Goal: Feedback & Contribution: Contribute content

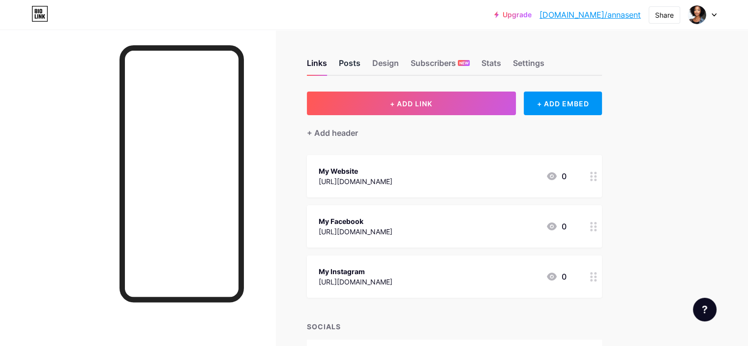
click at [360, 57] on div "Posts" at bounding box center [350, 66] width 22 height 18
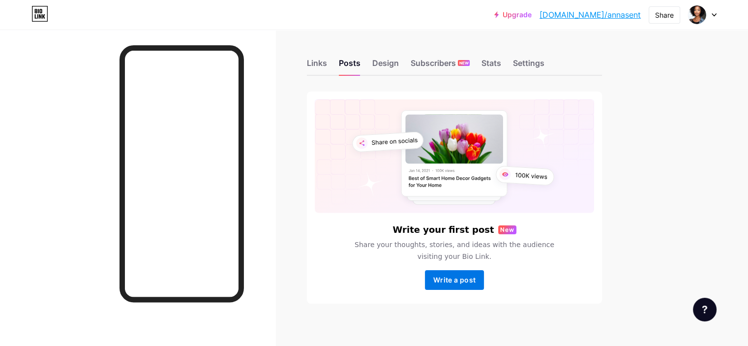
click at [475, 277] on span "Write a post" at bounding box center [454, 279] width 42 height 8
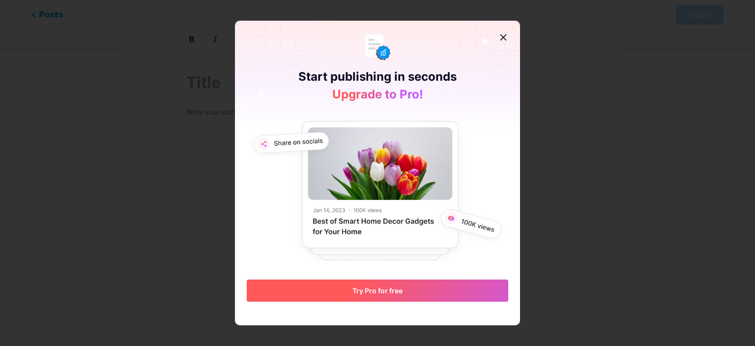
click at [376, 289] on span "Try Pro for free" at bounding box center [377, 290] width 50 height 8
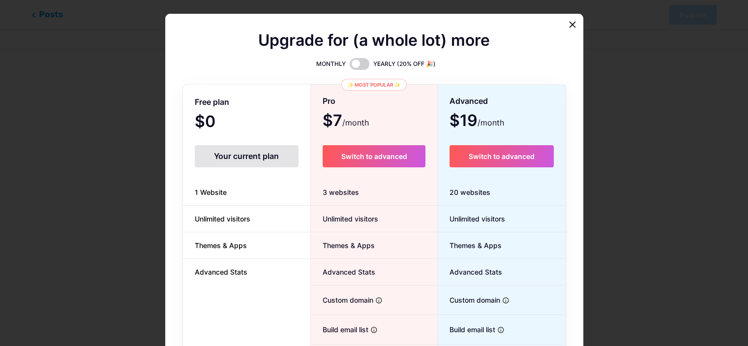
click at [230, 161] on div "Your current plan" at bounding box center [247, 156] width 104 height 22
click at [574, 23] on icon at bounding box center [571, 24] width 5 height 5
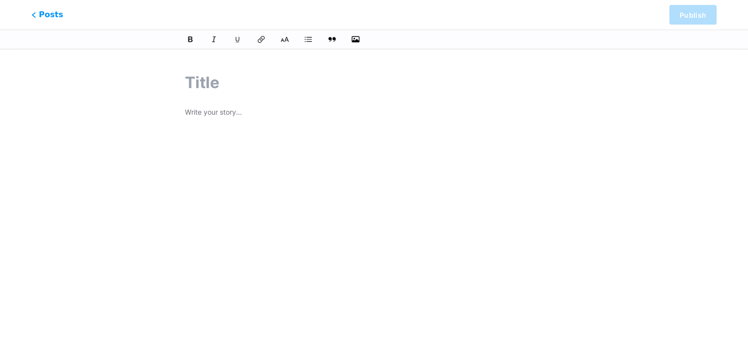
click at [199, 85] on input "text" at bounding box center [374, 83] width 378 height 24
paste input "The Real Secret to [PERSON_NAME] Hair: Why Sew-In Extensions Still Rule"
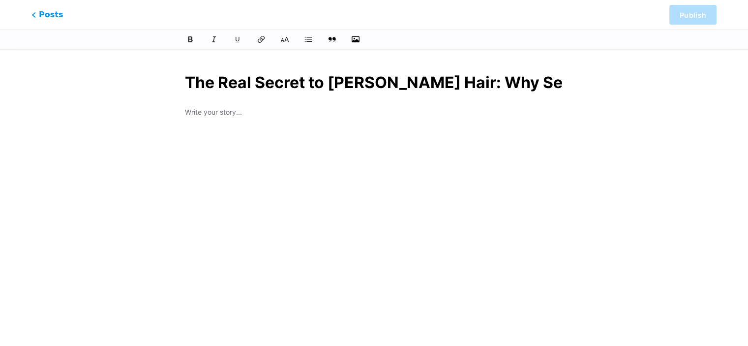
scroll to position [0, 104]
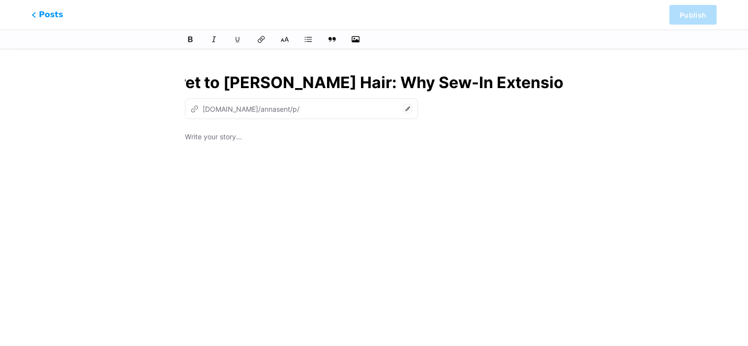
type input "The Real Secret to [PERSON_NAME] Hair: Why Sew-In Extensions Still Rule"
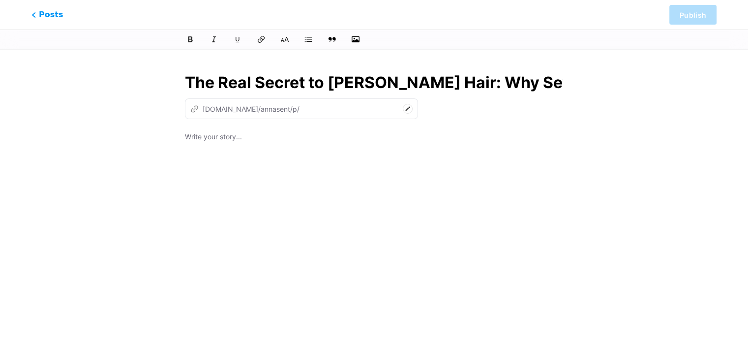
click at [217, 114] on div "z [DOMAIN_NAME]/annasent/p/" at bounding box center [301, 108] width 233 height 21
type input "the-real-secret-to-[PERSON_NAME]-hair-why-sew-in-extensions-still-rule"
click at [226, 134] on p at bounding box center [374, 138] width 378 height 14
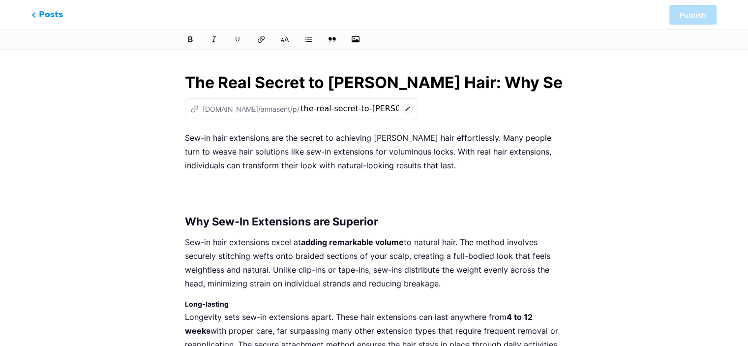
click at [199, 182] on p at bounding box center [374, 194] width 378 height 28
click at [394, 111] on div "z [DOMAIN_NAME]/annasent/p/ the-real-secret-to-[PERSON_NAME]-hair-why-sew-in-ex…" at bounding box center [374, 108] width 378 height 21
click at [185, 139] on p "Sew-in hair extensions are the secret to achieving [PERSON_NAME] hair effortles…" at bounding box center [374, 151] width 378 height 41
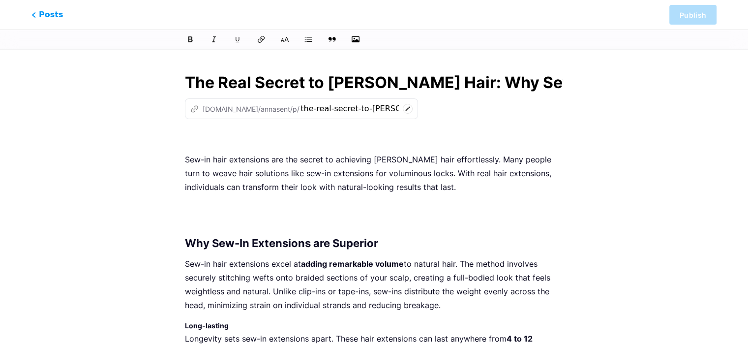
click at [204, 134] on p at bounding box center [374, 138] width 378 height 14
click at [357, 37] on icon "button" at bounding box center [355, 39] width 10 height 10
click at [0, 0] on input "file" at bounding box center [0, 0] width 0 height 0
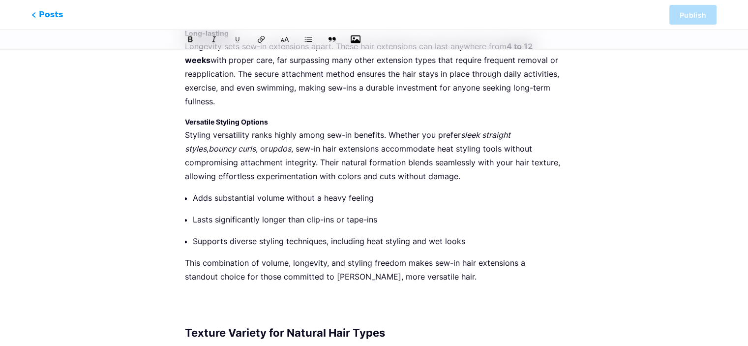
scroll to position [859, 0]
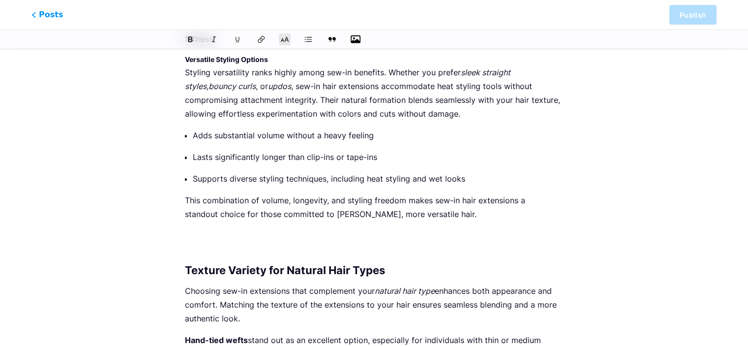
click at [414, 266] on h2 "Texture Variety for Natural Hair Types" at bounding box center [374, 270] width 378 height 12
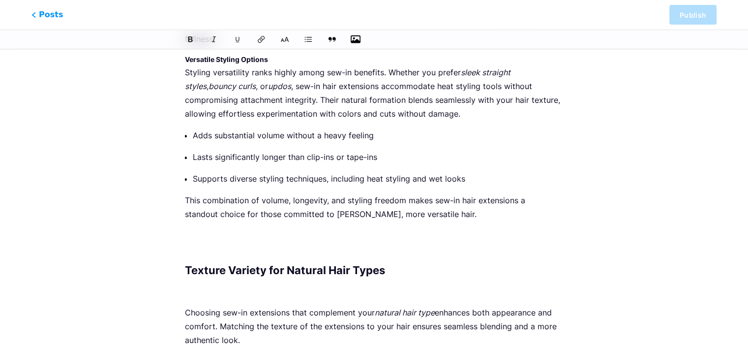
click at [355, 38] on icon "button" at bounding box center [355, 39] width 10 height 10
click at [0, 0] on input "file" at bounding box center [0, 0] width 0 height 0
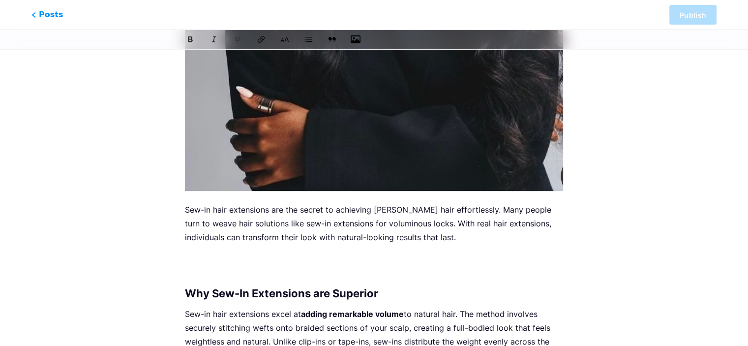
scroll to position [651, 0]
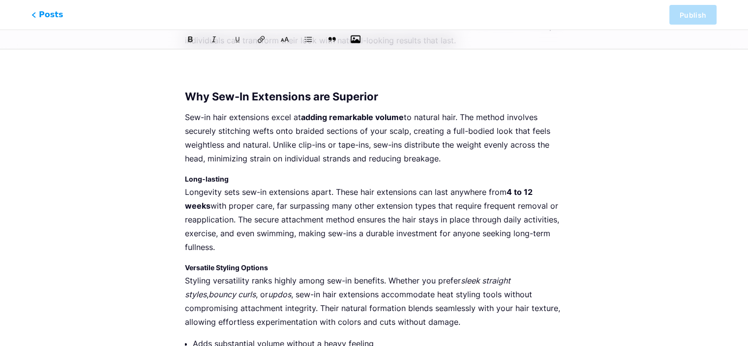
click at [203, 116] on p "Sew-in hair extensions excel at adding remarkable volume to natural hair. The m…" at bounding box center [374, 137] width 378 height 55
drag, startPoint x: 300, startPoint y: 116, endPoint x: 402, endPoint y: 115, distance: 101.8
click at [402, 115] on p "Sew in hair extensions excel at adding remarkable volume to natural hair. The m…" at bounding box center [374, 137] width 378 height 55
drag, startPoint x: 508, startPoint y: 190, endPoint x: 578, endPoint y: 190, distance: 69.8
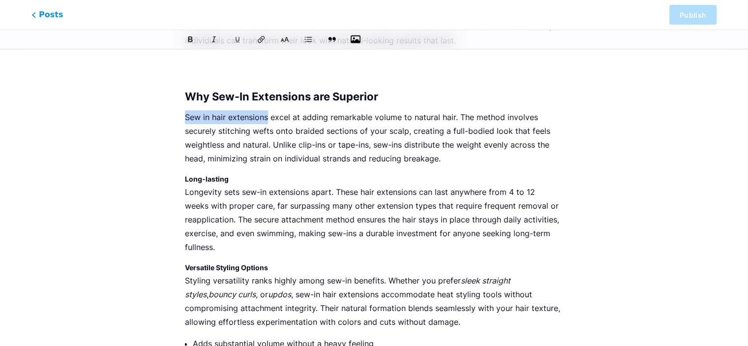
drag, startPoint x: 267, startPoint y: 116, endPoint x: 185, endPoint y: 115, distance: 82.6
click at [260, 37] on icon at bounding box center [261, 39] width 8 height 9
drag, startPoint x: 266, startPoint y: 114, endPoint x: 181, endPoint y: 116, distance: 85.1
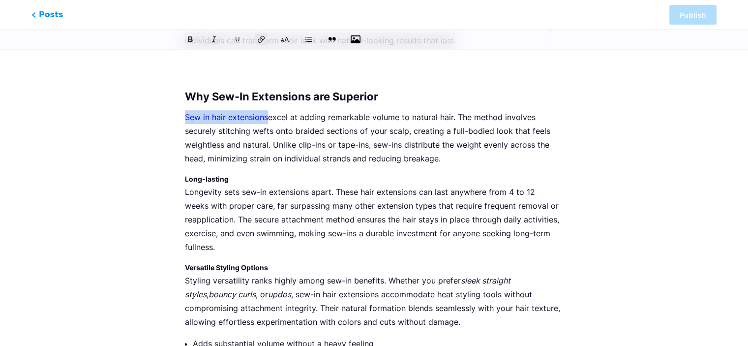
click at [313, 150] on p "Sew in hair extensions excel at adding remarkable volume to natural hair. The m…" at bounding box center [374, 137] width 378 height 55
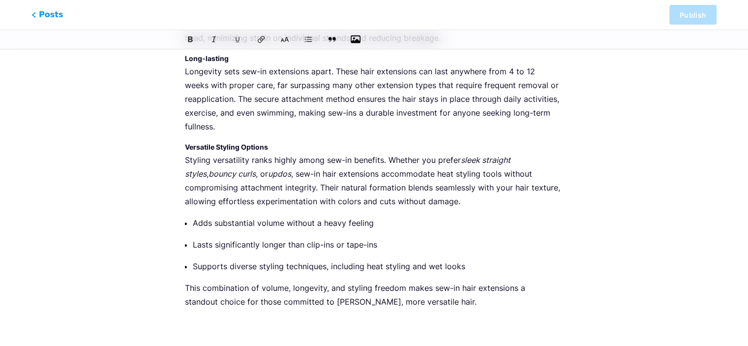
scroll to position [798, 0]
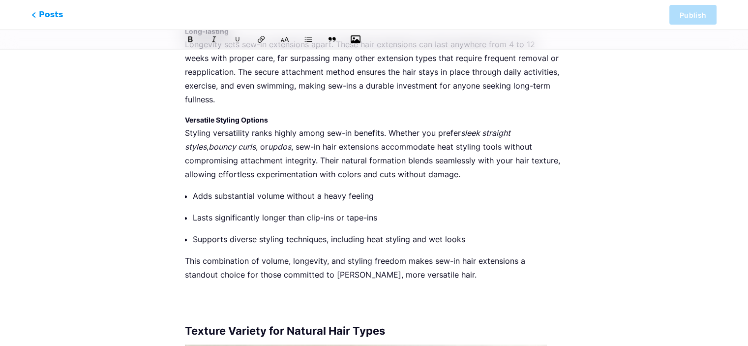
click at [364, 216] on p "Lasts significantly longer than clip-ins or tape-ins" at bounding box center [378, 217] width 370 height 14
drag, startPoint x: 346, startPoint y: 215, endPoint x: 379, endPoint y: 217, distance: 33.5
click at [379, 217] on p "Lasts significantly longer than clip-ins or tape ins" at bounding box center [378, 217] width 370 height 14
click at [260, 34] on icon at bounding box center [261, 39] width 10 height 10
click at [397, 216] on p "Lasts significantly longer than clip-ins or tape ins" at bounding box center [378, 217] width 370 height 14
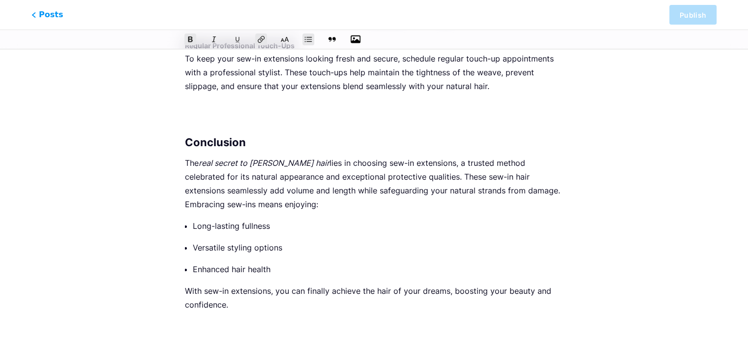
scroll to position [2435, 0]
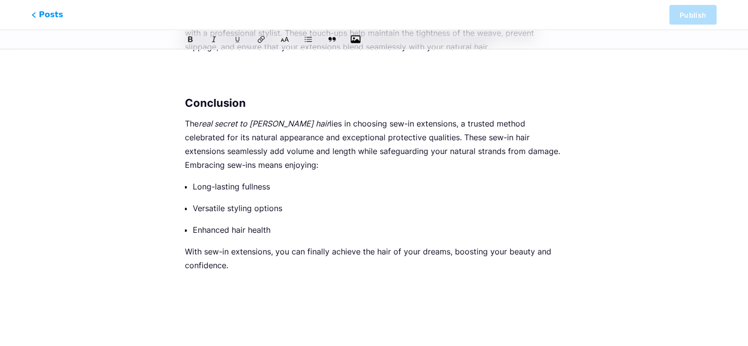
click at [369, 125] on p "The real secret to [PERSON_NAME] hair lies in choosing sew-in extensions, a tru…" at bounding box center [374, 144] width 378 height 55
click at [366, 125] on p "The real secret to [PERSON_NAME] hair lies in choosing sew-in extensions, a tru…" at bounding box center [374, 144] width 378 height 55
click at [376, 119] on p "The real secret to [PERSON_NAME] hair lies in choosing sew in hair extensions, …" at bounding box center [374, 144] width 378 height 55
drag, startPoint x: 375, startPoint y: 119, endPoint x: 429, endPoint y: 121, distance: 54.1
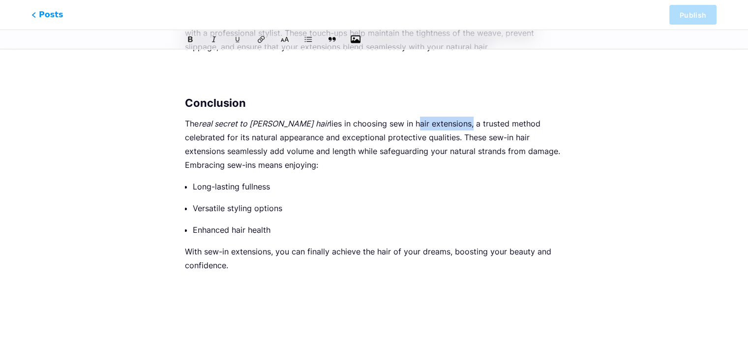
click at [429, 121] on p "The real secret to [PERSON_NAME] hair lies in choosing sew in hair extensions, …" at bounding box center [374, 144] width 378 height 55
click at [259, 37] on icon at bounding box center [261, 39] width 10 height 10
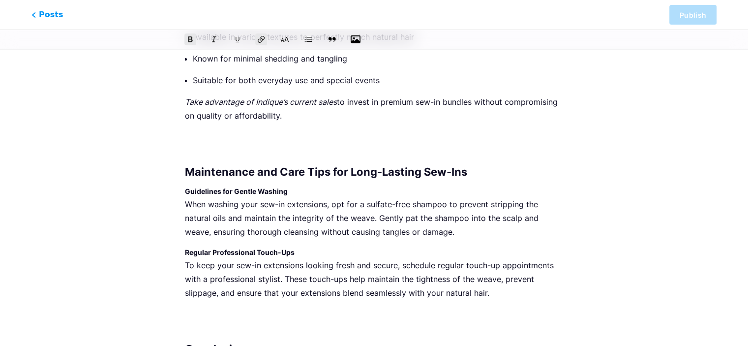
scroll to position [2386, 0]
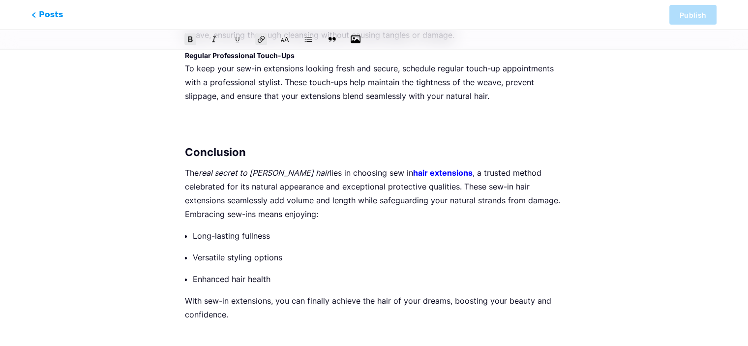
click at [260, 151] on h2 "Conclusion" at bounding box center [374, 152] width 378 height 12
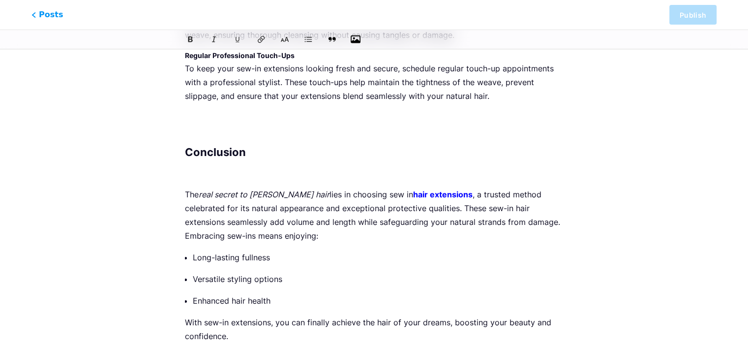
click at [357, 41] on icon "button" at bounding box center [355, 39] width 10 height 8
click at [0, 0] on input "file" at bounding box center [0, 0] width 0 height 0
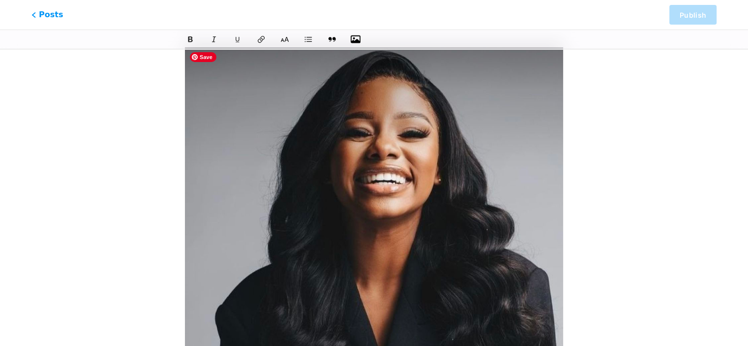
scroll to position [0, 0]
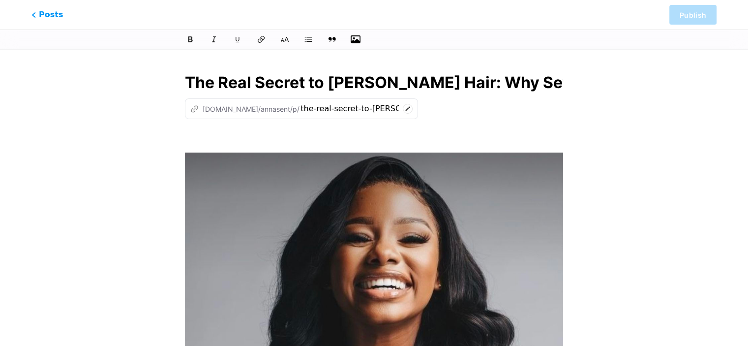
click at [236, 136] on p at bounding box center [374, 138] width 378 height 14
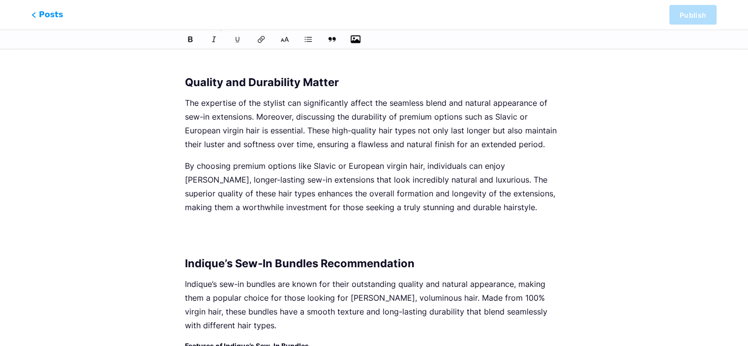
scroll to position [1770, 0]
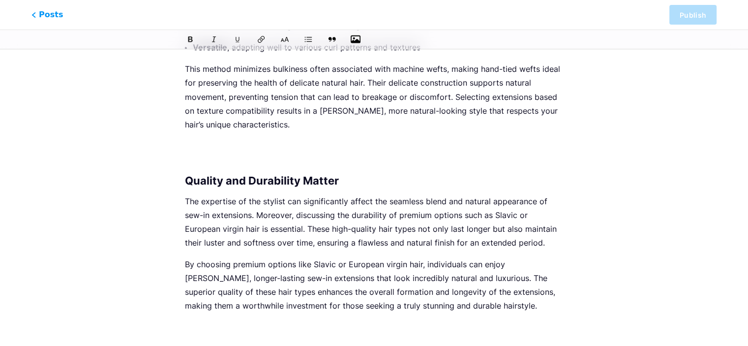
click at [194, 154] on p at bounding box center [374, 153] width 378 height 28
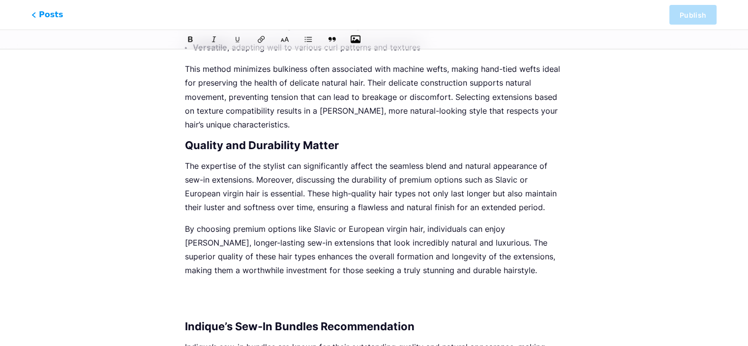
click at [216, 291] on p at bounding box center [374, 298] width 378 height 28
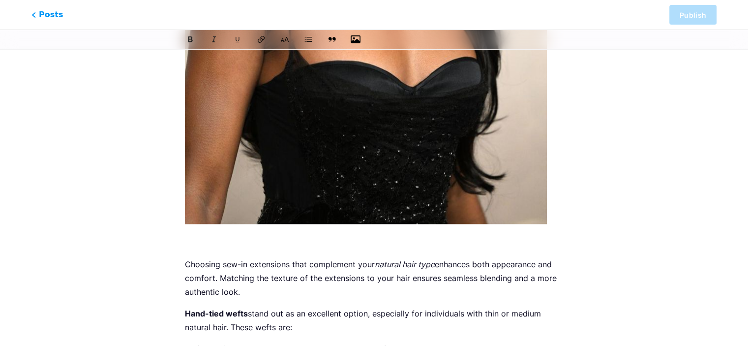
scroll to position [1573, 0]
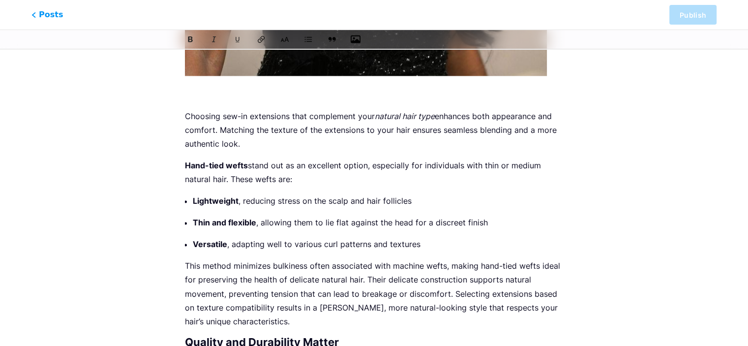
click at [193, 93] on p at bounding box center [374, 95] width 378 height 14
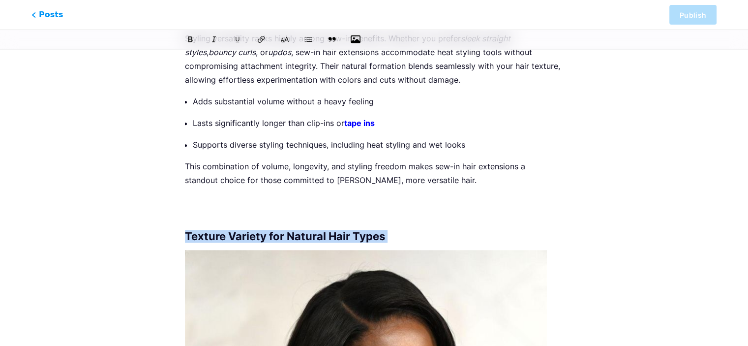
scroll to position [893, 0]
click at [203, 209] on p at bounding box center [374, 208] width 378 height 28
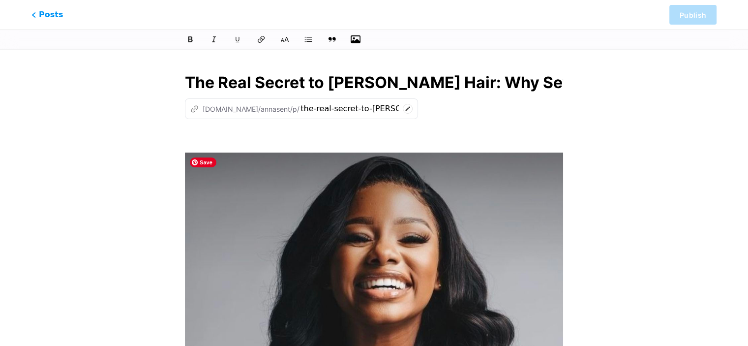
scroll to position [0, 0]
click at [275, 132] on p at bounding box center [374, 138] width 378 height 14
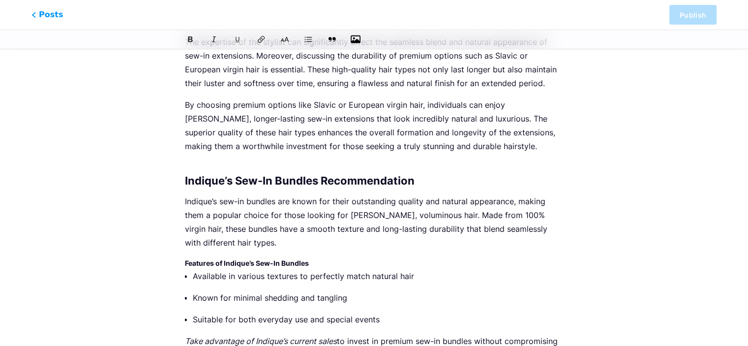
scroll to position [1819, 0]
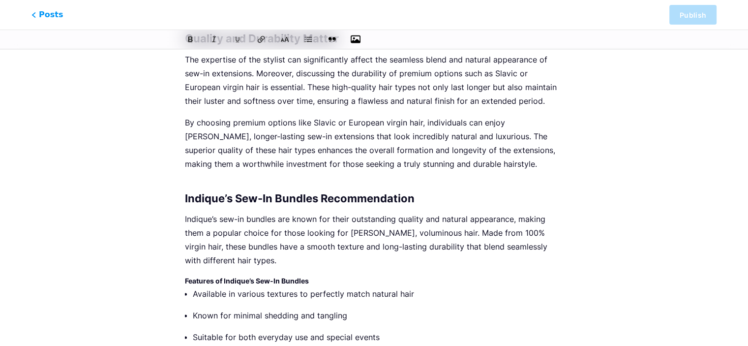
click at [207, 180] on p "By choosing premium options like Slavic or European virgin hair, individuals ca…" at bounding box center [374, 149] width 378 height 69
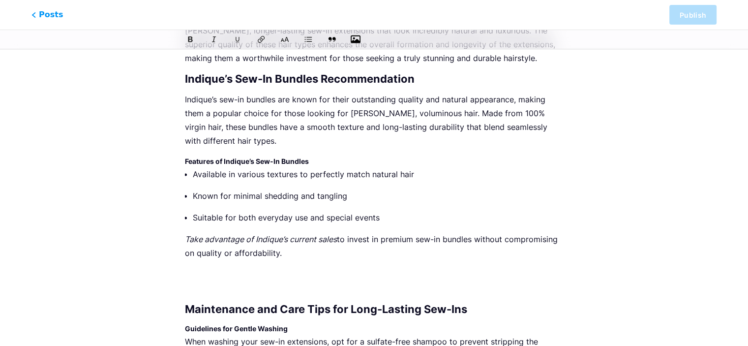
scroll to position [2015, 0]
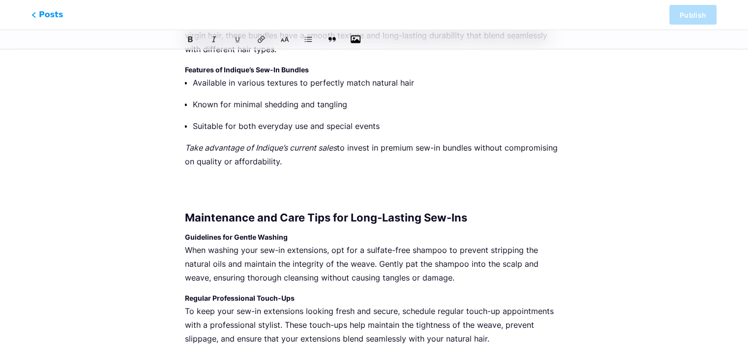
click at [217, 179] on p at bounding box center [374, 190] width 378 height 28
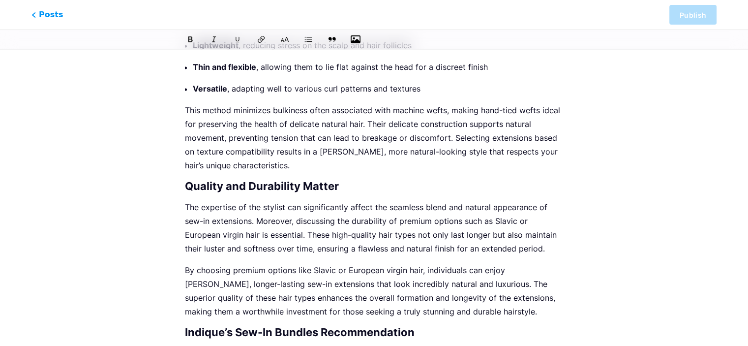
scroll to position [1868, 0]
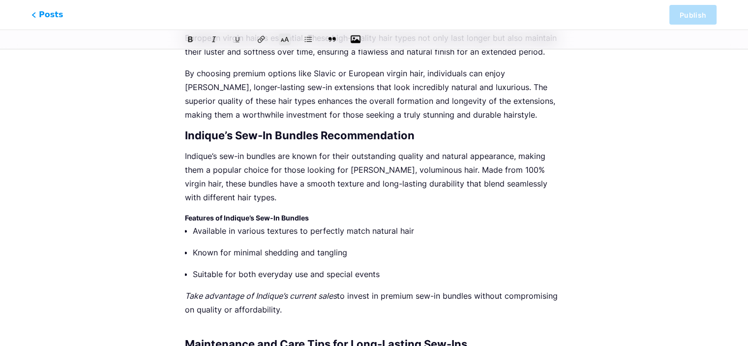
click at [423, 139] on h2 "Indique’s Sew-In Bundles Recommendation" at bounding box center [374, 135] width 378 height 12
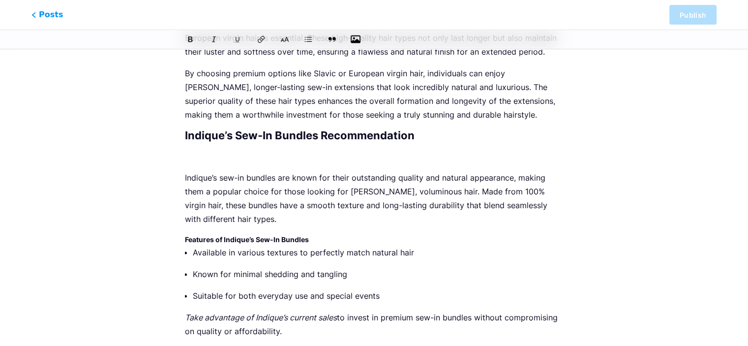
click at [354, 34] on icon "button" at bounding box center [355, 39] width 10 height 10
click at [0, 0] on input "file" at bounding box center [0, 0] width 0 height 0
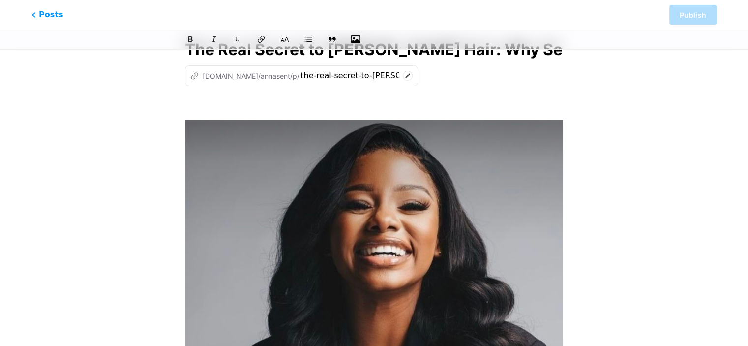
scroll to position [0, 0]
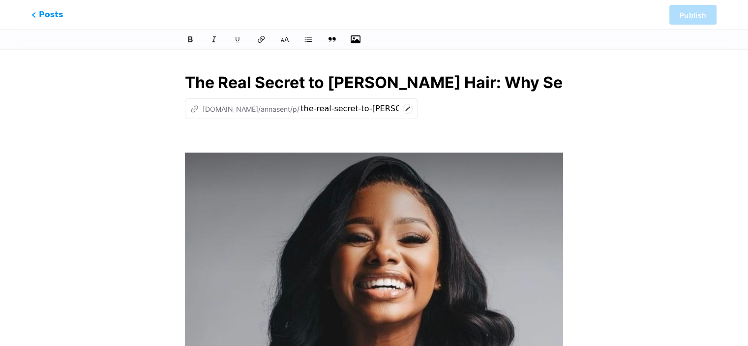
click at [302, 142] on p at bounding box center [374, 138] width 378 height 14
click at [403, 108] on icon at bounding box center [408, 109] width 10 height 10
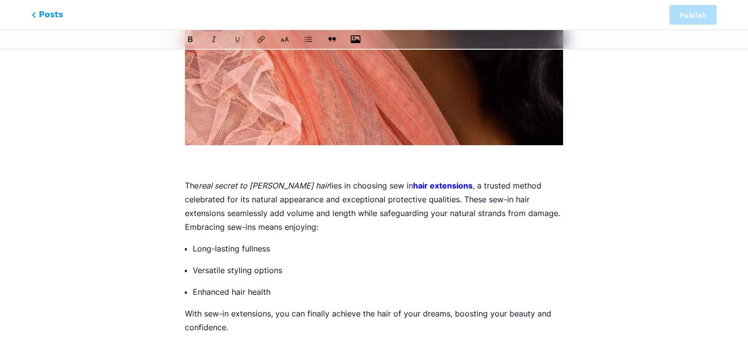
scroll to position [3527, 0]
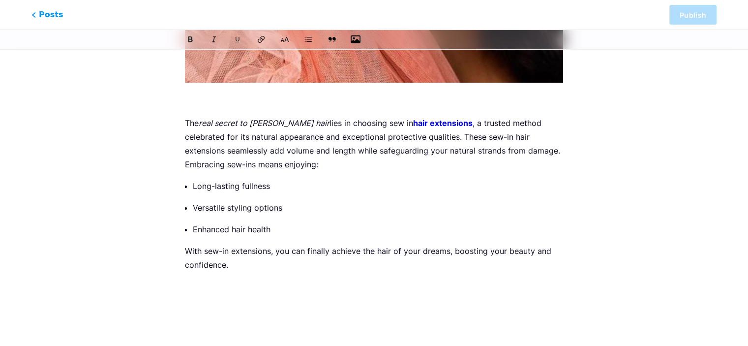
click at [229, 294] on p at bounding box center [374, 293] width 378 height 28
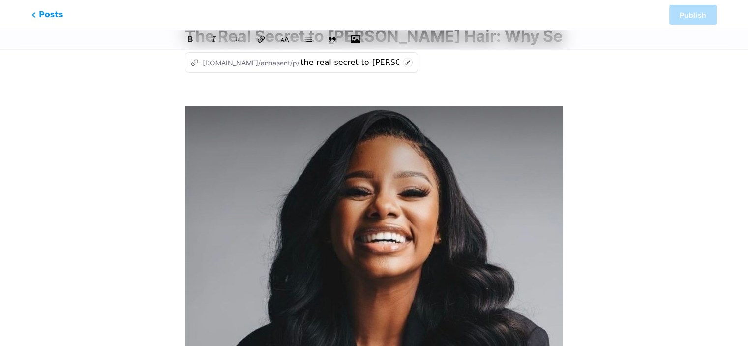
scroll to position [0, 0]
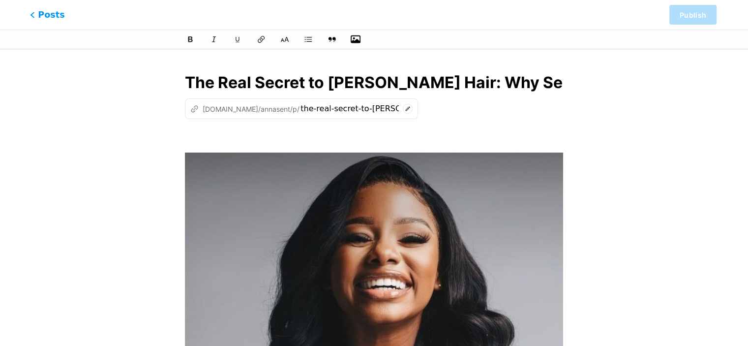
click at [45, 14] on span "Posts" at bounding box center [47, 14] width 35 height 13
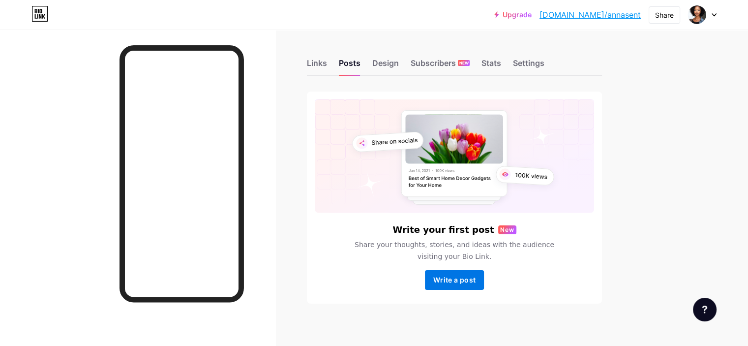
click at [475, 279] on span "Write a post" at bounding box center [454, 279] width 42 height 8
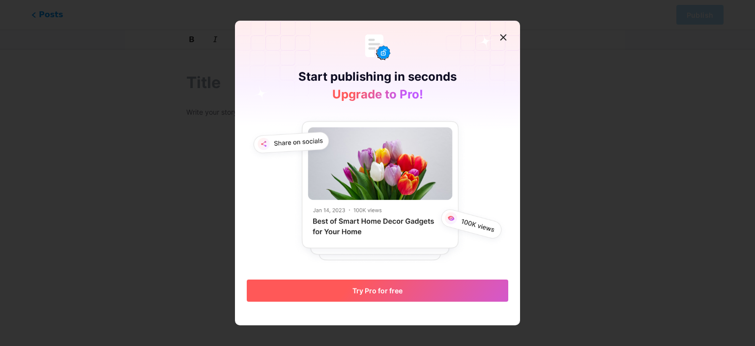
click at [389, 290] on span "Try Pro for free" at bounding box center [377, 290] width 50 height 8
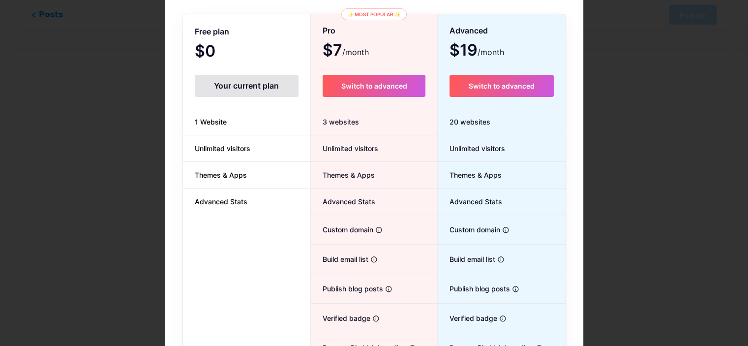
scroll to position [104, 0]
